Goal: Transaction & Acquisition: Purchase product/service

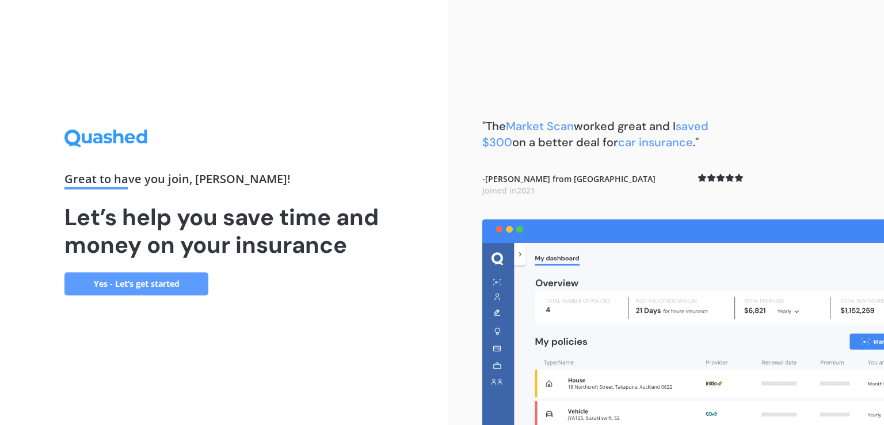
click at [160, 283] on link "Yes - Let’s get started" at bounding box center [136, 283] width 144 height 23
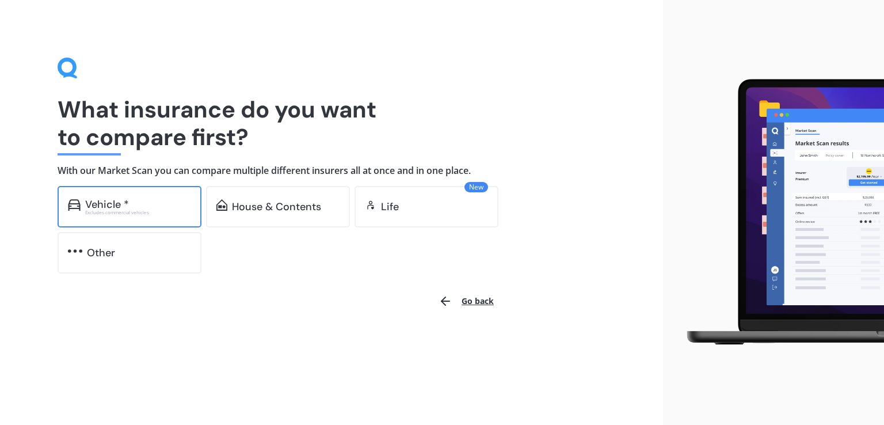
click at [131, 203] on div "Vehicle *" at bounding box center [138, 205] width 106 height 12
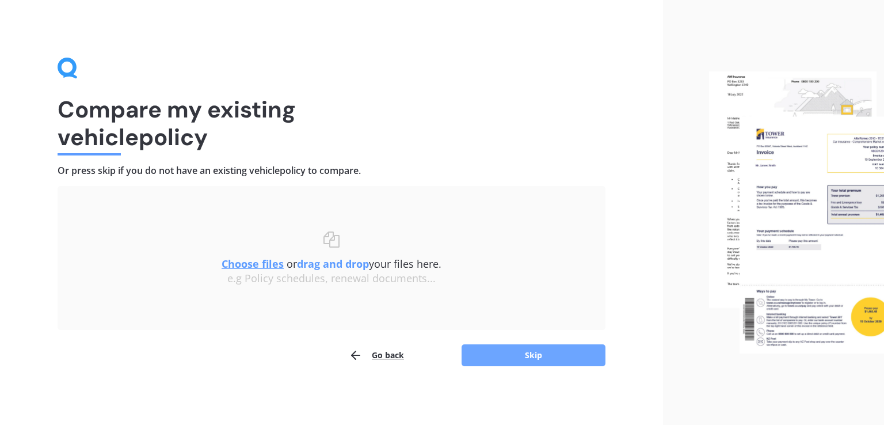
click at [505, 347] on button "Skip" at bounding box center [534, 355] width 144 height 22
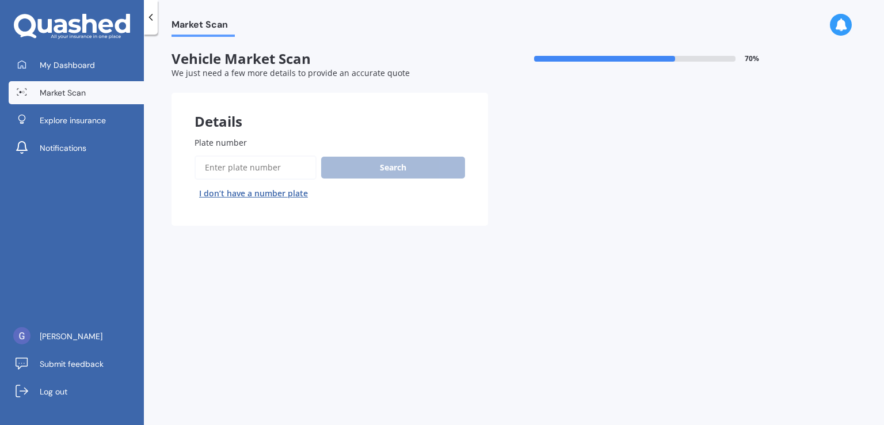
click at [216, 168] on input "Plate number" at bounding box center [256, 167] width 122 height 24
type input "gtl381"
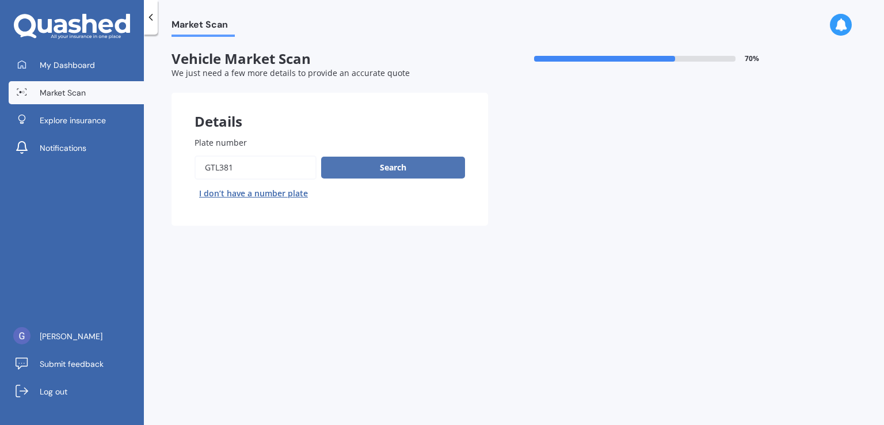
click at [416, 164] on button "Search" at bounding box center [393, 168] width 144 height 22
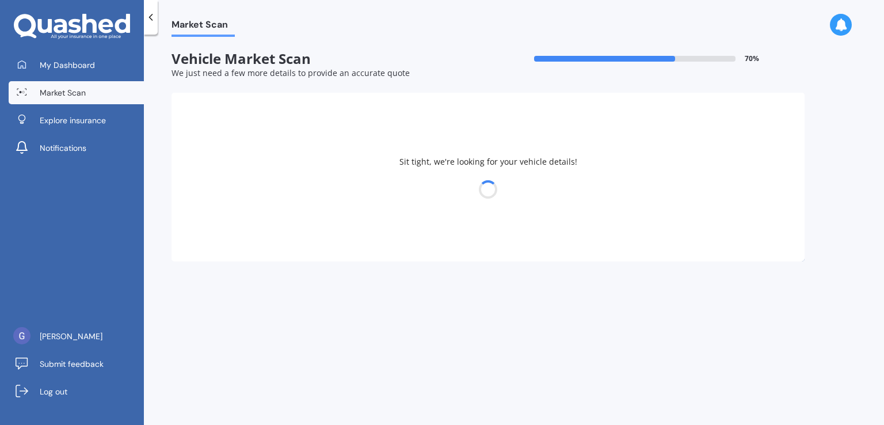
select select "SSANGYONG"
select select "REXTON"
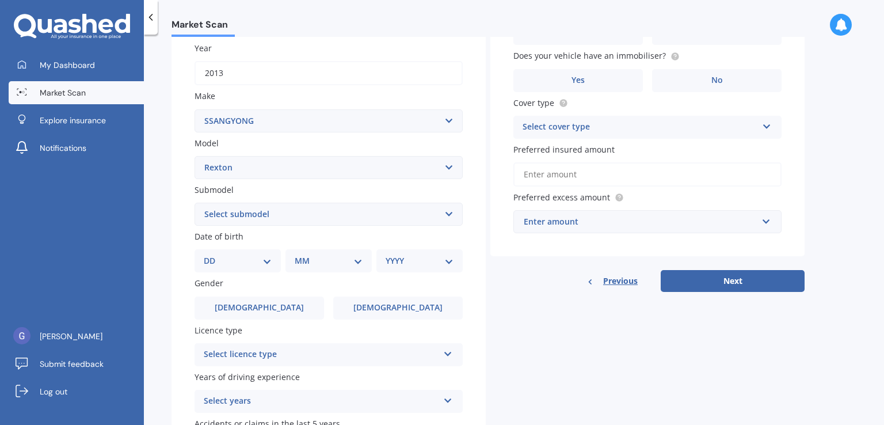
scroll to position [173, 0]
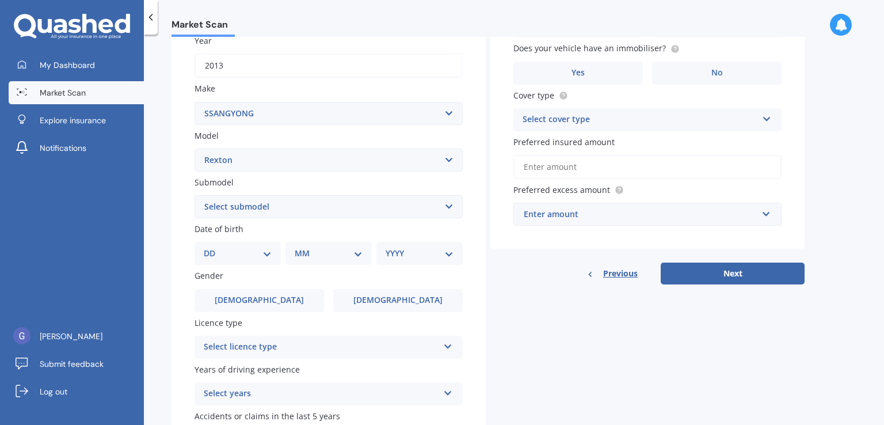
click at [449, 208] on select "Select submodel (All other) 2 Sport 2 SPR Diesel Petrol SPR Teammate W Saddle W…" at bounding box center [329, 206] width 268 height 23
select select "2 SPR"
click at [195, 195] on select "Select submodel (All other) 2 Sport 2 SPR Diesel Petrol SPR Teammate W Saddle W…" at bounding box center [329, 206] width 268 height 23
click at [265, 251] on select "DD 01 02 03 04 05 06 07 08 09 10 11 12 13 14 15 16 17 18 19 20 21 22 23 24 25 2…" at bounding box center [238, 253] width 68 height 13
select select "19"
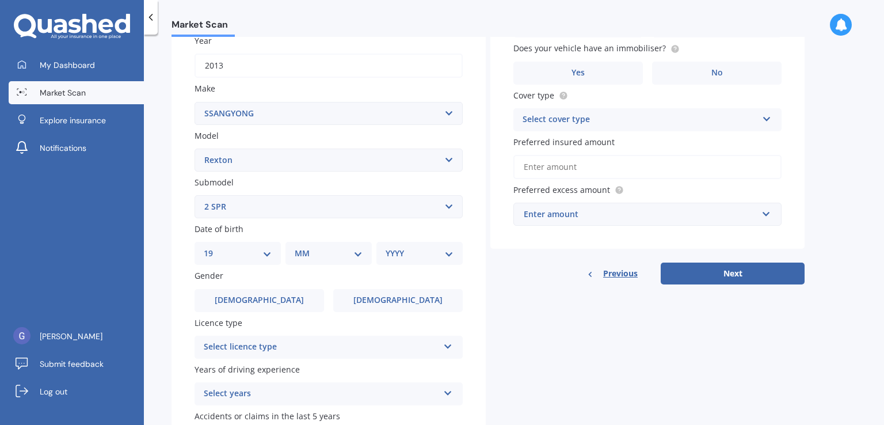
click at [213, 247] on select "DD 01 02 03 04 05 06 07 08 09 10 11 12 13 14 15 16 17 18 19 20 21 22 23 24 25 2…" at bounding box center [238, 253] width 68 height 13
click at [356, 252] on select "MM 01 02 03 04 05 06 07 08 09 10 11 12" at bounding box center [330, 253] width 63 height 13
select select "03"
click at [299, 247] on select "MM 01 02 03 04 05 06 07 08 09 10 11 12" at bounding box center [330, 253] width 63 height 13
click at [270, 253] on select "DD 01 02 03 04 05 06 07 08 09 10 11 12 13 14 15 16 17 18 19 20 21 22 23 24 25 2…" at bounding box center [244, 253] width 63 height 13
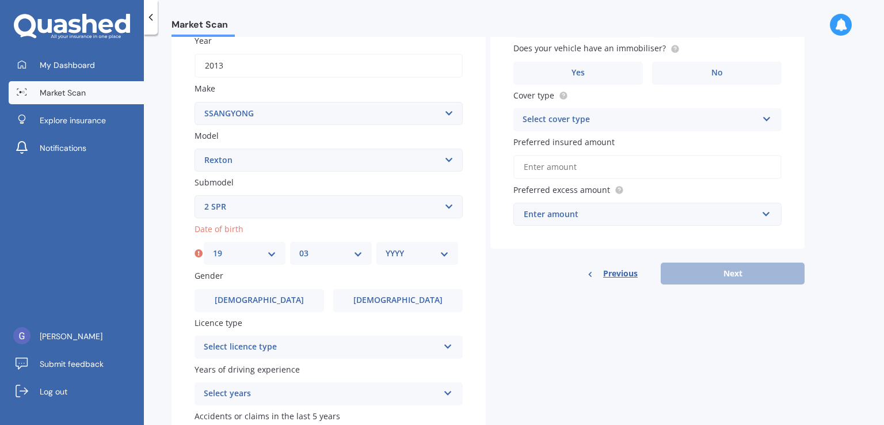
click at [270, 253] on select "DD 01 02 03 04 05 06 07 08 09 10 11 12 13 14 15 16 17 18 19 20 21 22 23 24 25 2…" at bounding box center [244, 253] width 63 height 13
click at [440, 256] on select "YYYY 2025 2024 2023 2022 2021 2020 2019 2018 2017 2016 2015 2014 2013 2012 2011…" at bounding box center [417, 253] width 63 height 13
select select "1968"
click at [386, 247] on select "YYYY 2025 2024 2023 2022 2021 2020 2019 2018 2017 2016 2015 2014 2013 2012 2011…" at bounding box center [417, 253] width 63 height 13
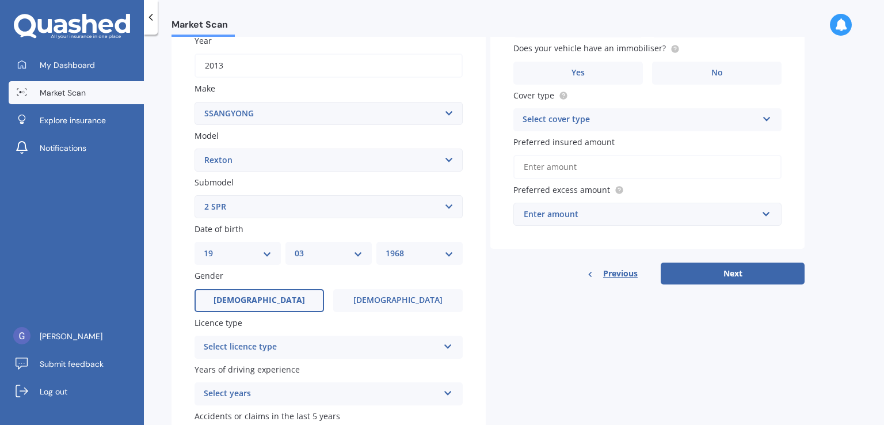
click at [269, 303] on label "[DEMOGRAPHIC_DATA]" at bounding box center [260, 300] width 130 height 23
click at [0, 0] on input "[DEMOGRAPHIC_DATA]" at bounding box center [0, 0] width 0 height 0
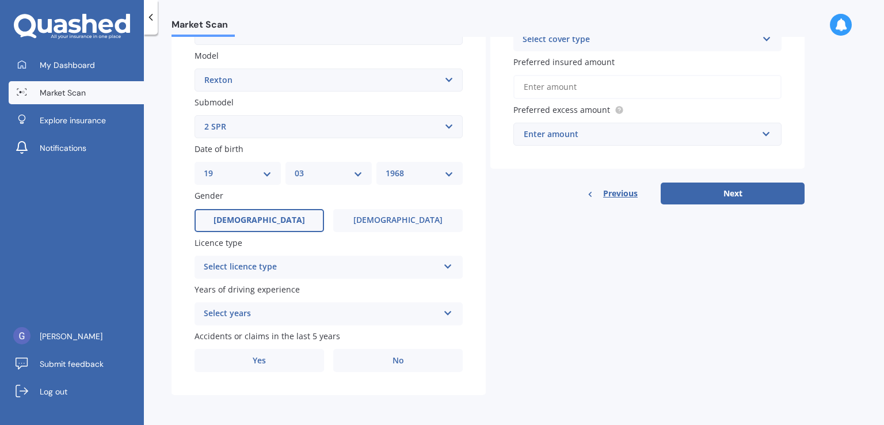
click at [447, 265] on icon at bounding box center [448, 264] width 10 height 8
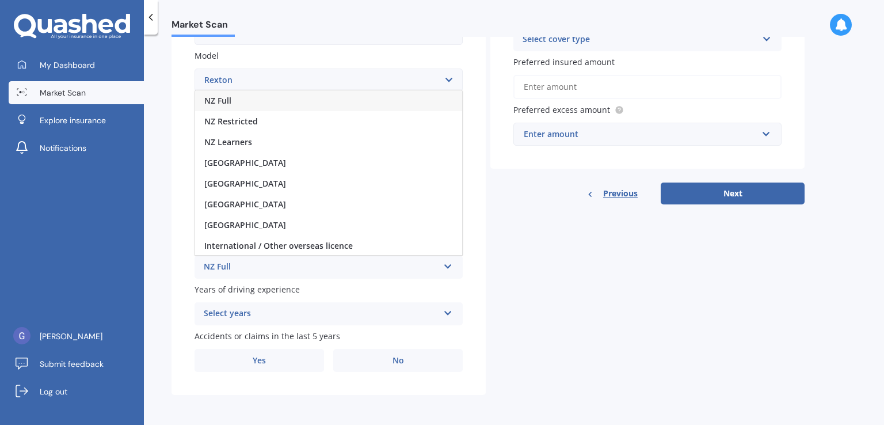
click at [214, 265] on div "NZ Full" at bounding box center [321, 267] width 235 height 14
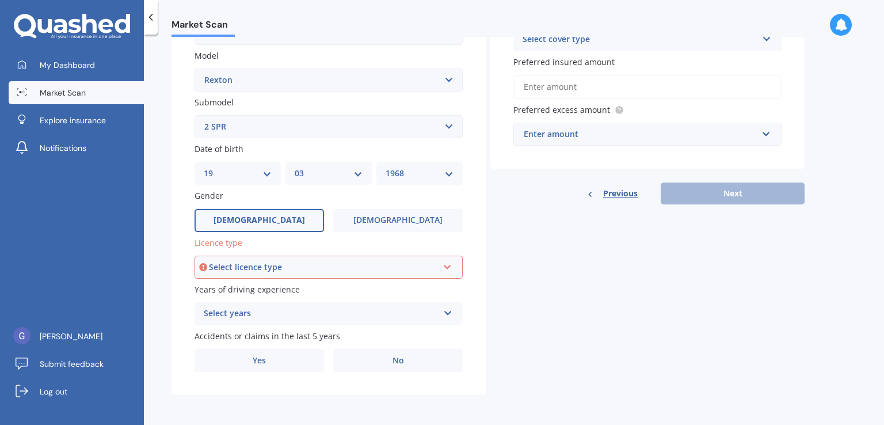
click at [446, 265] on icon at bounding box center [448, 265] width 10 height 8
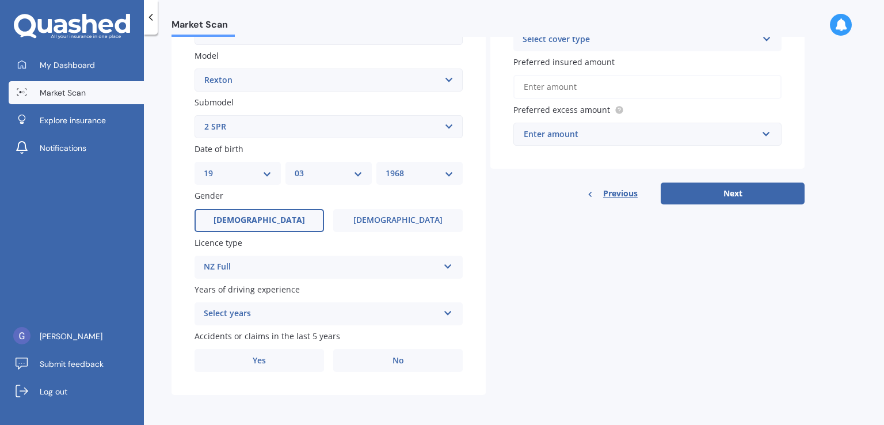
click at [487, 291] on div "Details Plate number Search I don’t have a number plate Year [DATE] Make Select…" at bounding box center [488, 118] width 633 height 556
click at [447, 313] on icon at bounding box center [448, 311] width 10 height 8
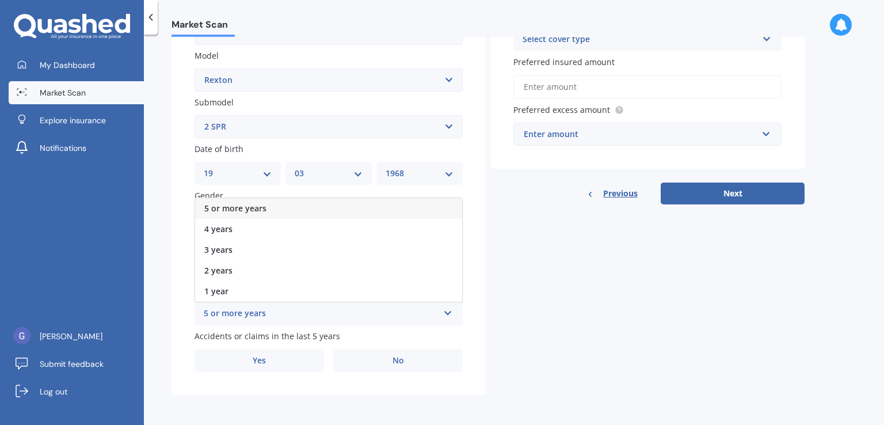
click at [531, 334] on div "Details Plate number Search I don’t have a number plate Year [DATE] Make Select…" at bounding box center [488, 118] width 633 height 556
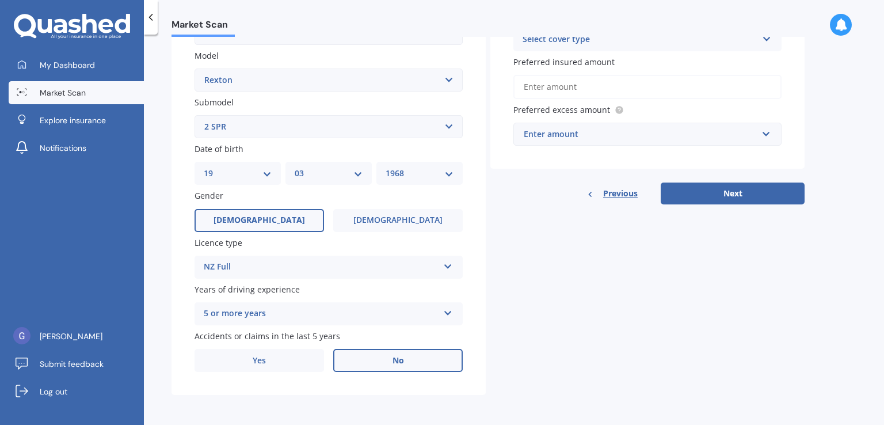
click at [413, 366] on label "No" at bounding box center [398, 360] width 130 height 23
click at [0, 0] on input "No" at bounding box center [0, 0] width 0 height 0
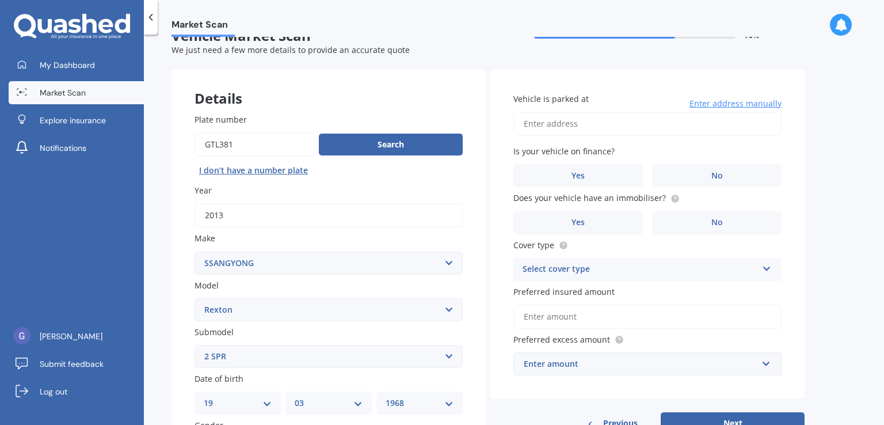
scroll to position [23, 0]
click at [717, 102] on span "Enter address manually" at bounding box center [736, 104] width 92 height 12
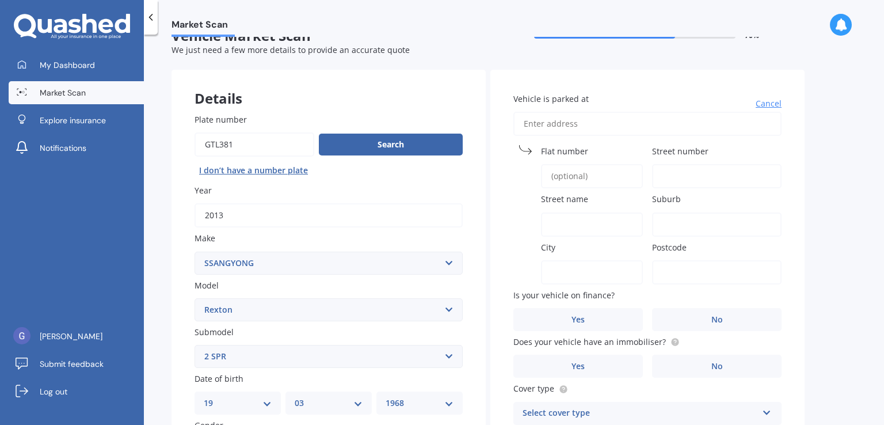
click at [686, 150] on span "Street number" at bounding box center [680, 151] width 56 height 11
click at [686, 164] on input "Street number" at bounding box center [717, 176] width 130 height 24
click at [617, 102] on label "Vehicle is parked at" at bounding box center [646, 99] width 264 height 12
click at [617, 112] on input "Vehicle is parked at" at bounding box center [648, 124] width 268 height 24
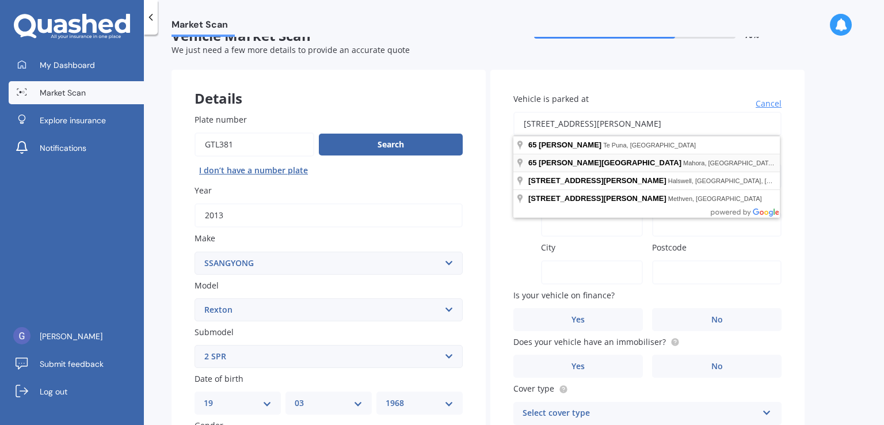
type input "[STREET_ADDRESS][PERSON_NAME]"
type input "65"
type input "[PERSON_NAME] Tepuna"
type input "[GEOGRAPHIC_DATA]"
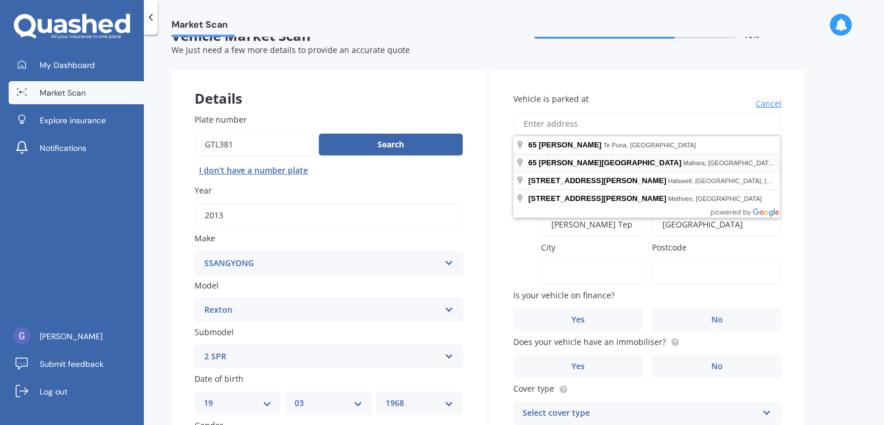
type input "[GEOGRAPHIC_DATA]"
type input "3176"
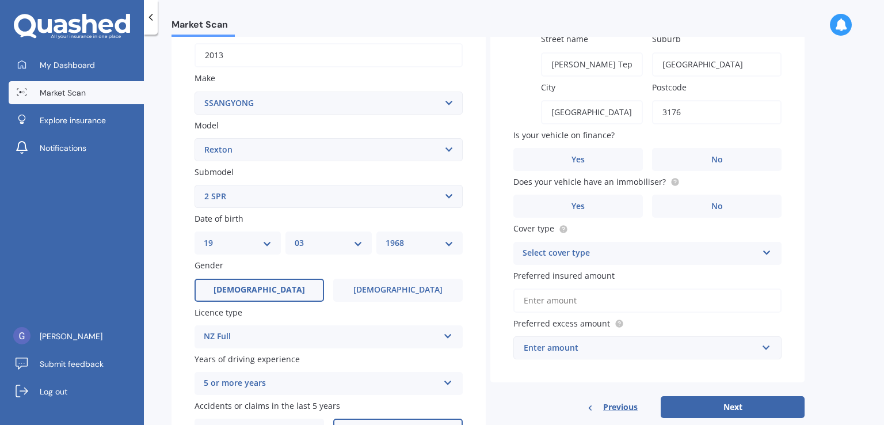
scroll to position [196, 0]
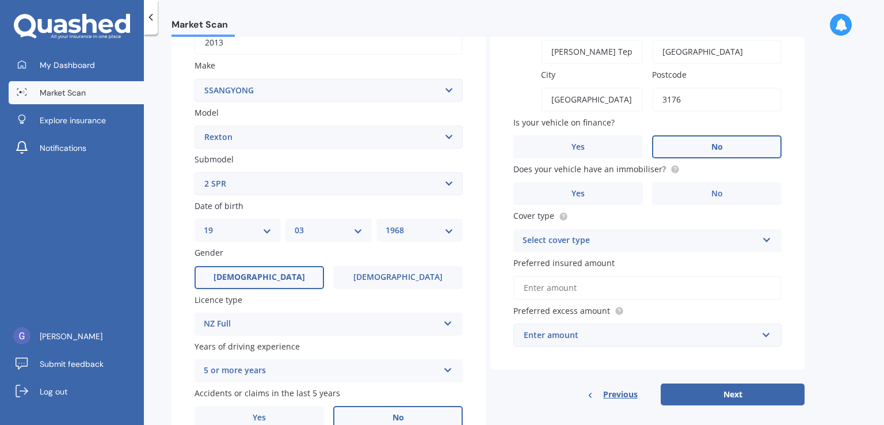
click at [746, 141] on label "No" at bounding box center [717, 146] width 130 height 23
click at [0, 0] on input "No" at bounding box center [0, 0] width 0 height 0
click at [728, 193] on label "No" at bounding box center [717, 193] width 130 height 23
click at [0, 0] on input "No" at bounding box center [0, 0] width 0 height 0
click at [772, 248] on div "Select cover type Comprehensive Third Party, Fire & Theft Third Party" at bounding box center [648, 240] width 268 height 23
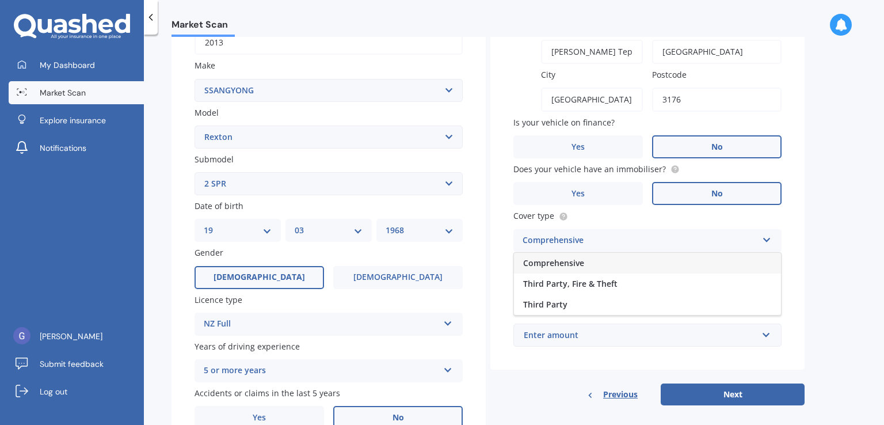
click at [534, 266] on span "Comprehensive" at bounding box center [553, 262] width 61 height 11
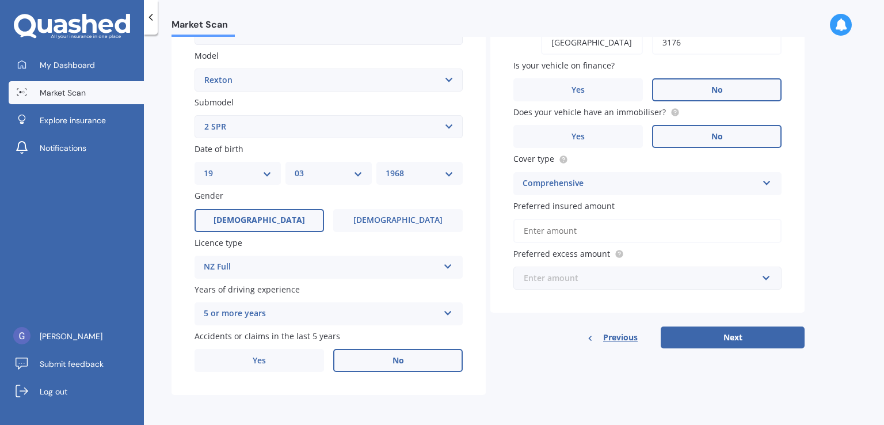
click at [765, 275] on input "text" at bounding box center [644, 278] width 258 height 22
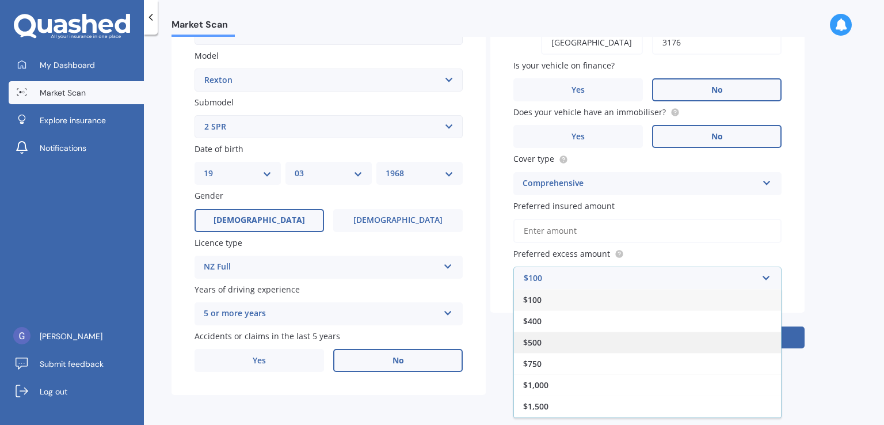
click at [595, 341] on div "$500" at bounding box center [647, 342] width 267 height 21
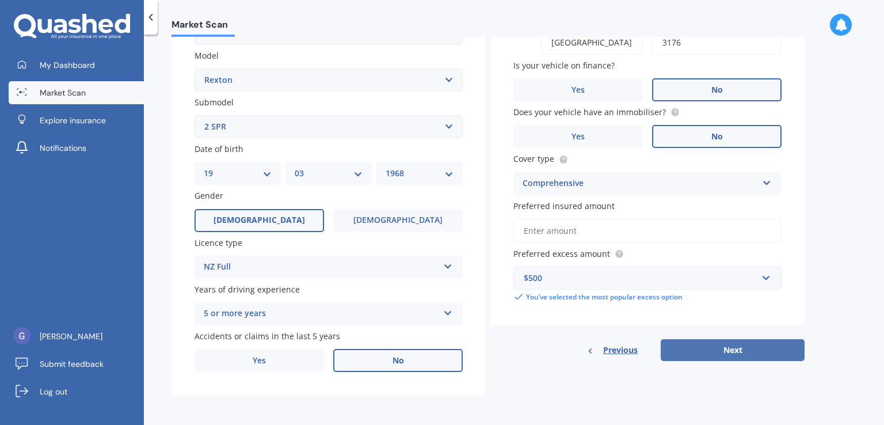
click at [730, 344] on button "Next" at bounding box center [733, 350] width 144 height 22
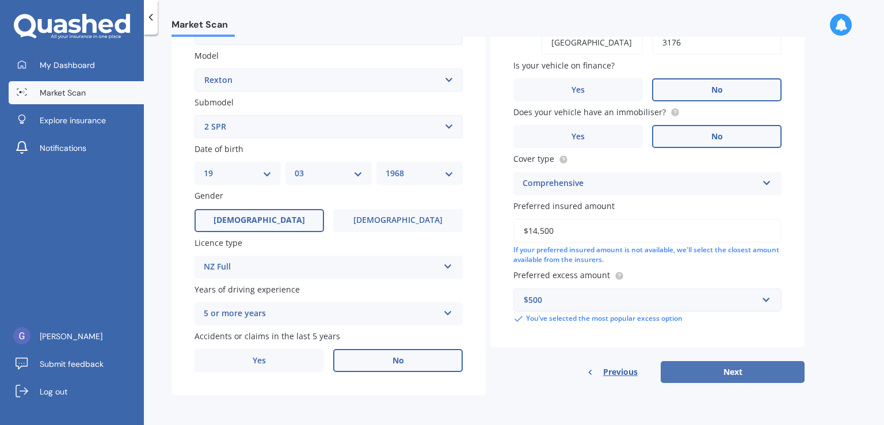
type input "$14,500"
click at [714, 366] on button "Next" at bounding box center [733, 372] width 144 height 22
select select "19"
select select "03"
select select "1968"
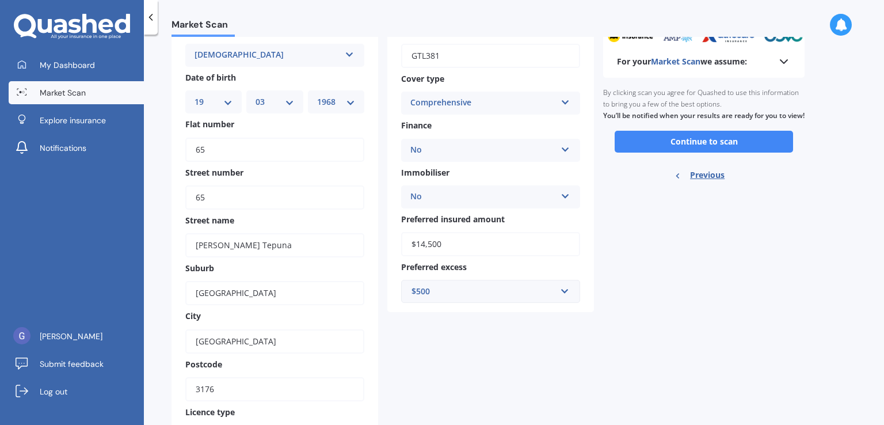
scroll to position [58, 0]
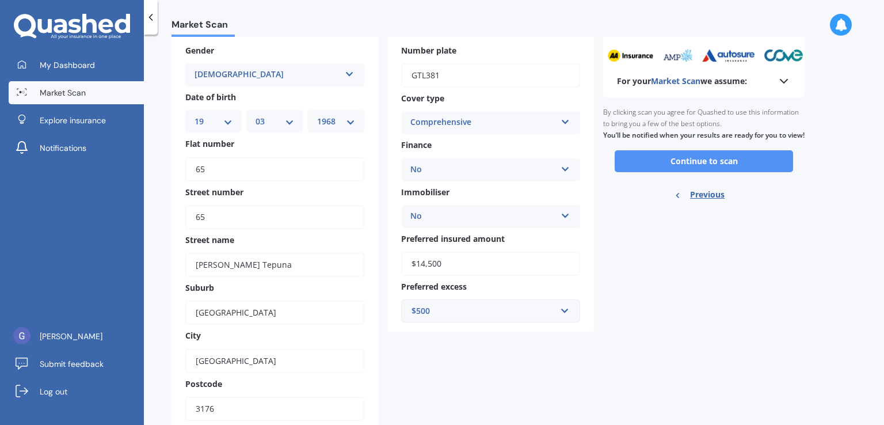
click at [717, 172] on button "Continue to scan" at bounding box center [704, 161] width 178 height 22
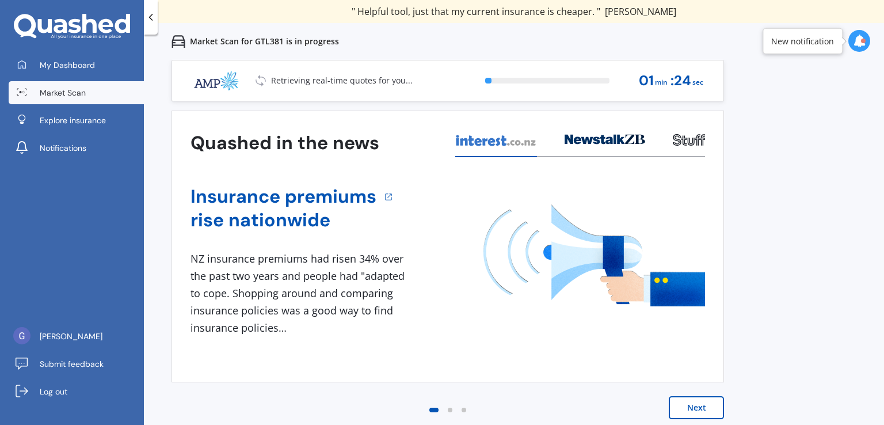
click at [709, 409] on button "Next" at bounding box center [696, 407] width 55 height 23
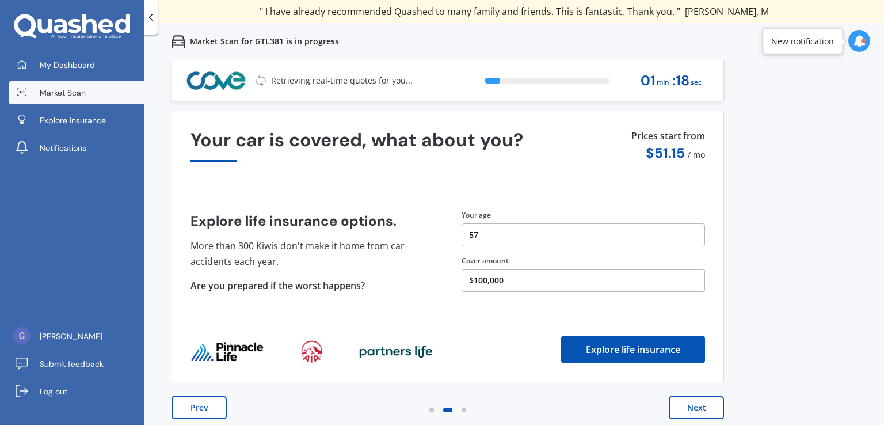
click at [188, 406] on button "Prev" at bounding box center [199, 407] width 55 height 23
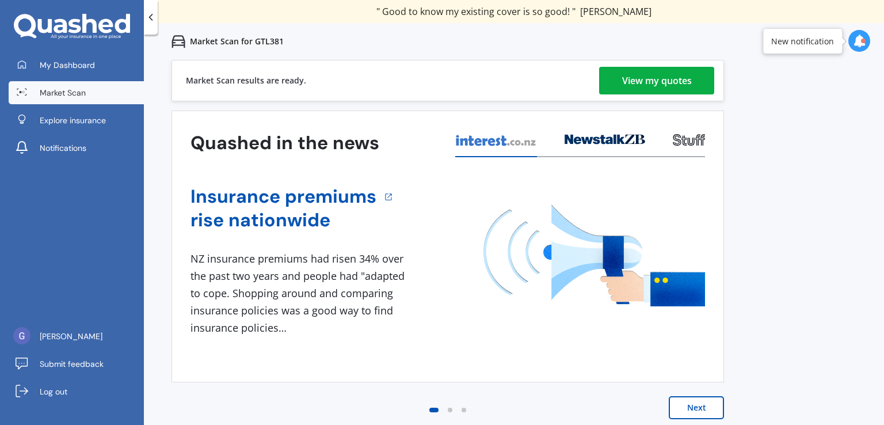
click at [682, 84] on div "View my quotes" at bounding box center [657, 81] width 70 height 28
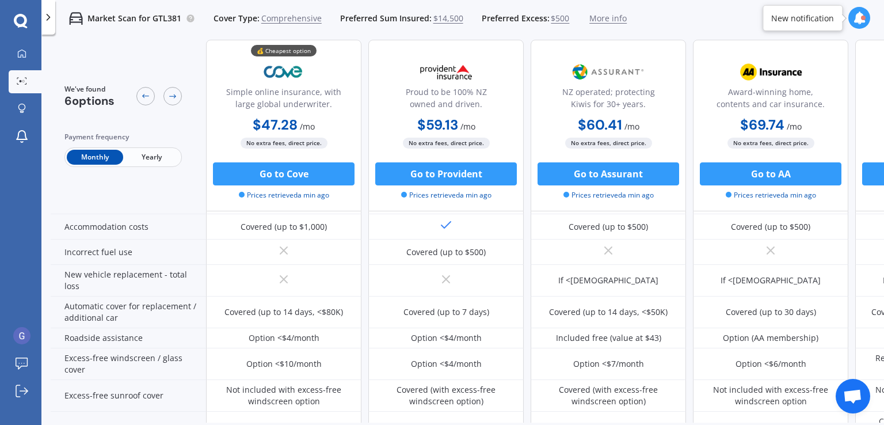
scroll to position [562, 0]
